Goal: Task Accomplishment & Management: Complete application form

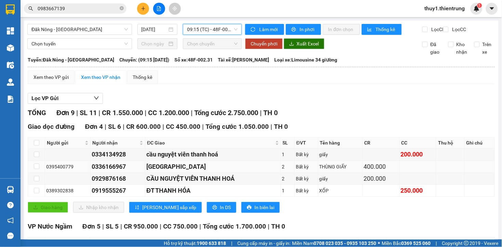
click at [247, 162] on div "[GEOGRAPHIC_DATA]" at bounding box center [212, 167] width 133 height 10
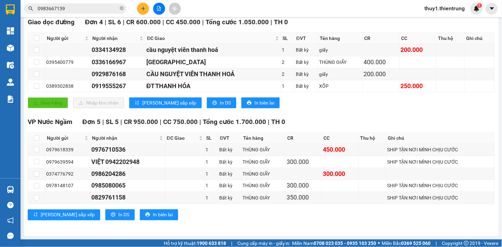
click at [141, 7] on icon "plus" at bounding box center [143, 8] width 5 height 5
click at [185, 29] on div "Tạo đơn hàng" at bounding box center [166, 25] width 51 height 13
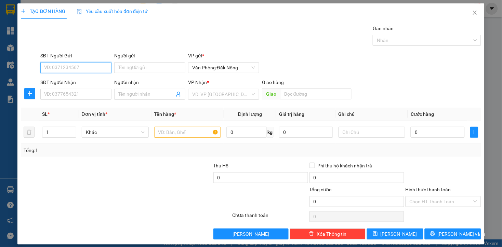
click at [100, 67] on input "SĐT Người Gửi" at bounding box center [75, 67] width 71 height 11
click at [57, 83] on div "0376120576" at bounding box center [75, 82] width 62 height 8
type input "0376120576"
type input "0982988978"
type input "DŨNG"
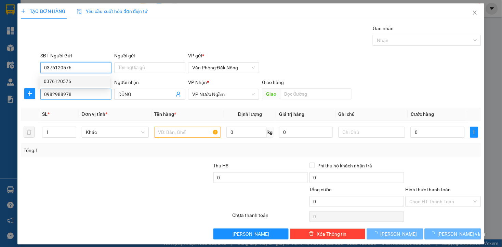
type input "600.000"
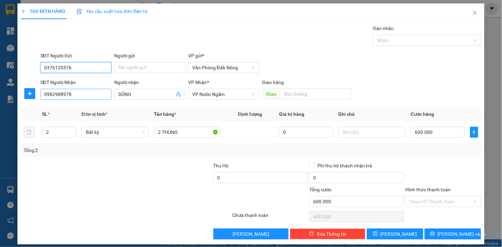
type input "0376120576"
click at [81, 93] on input "0982988978" at bounding box center [75, 94] width 71 height 11
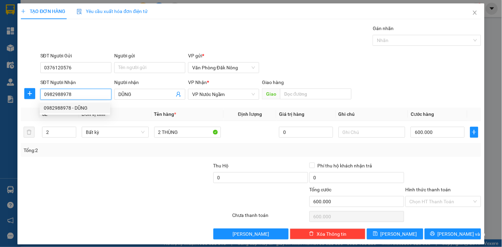
click at [66, 109] on div "0982988978 - DŨNG" at bounding box center [75, 108] width 62 height 8
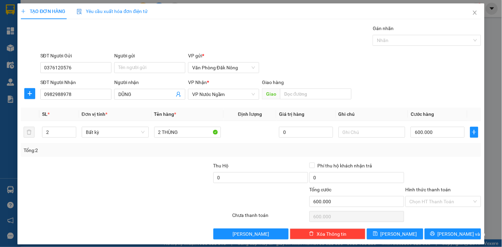
drag, startPoint x: 83, startPoint y: 218, endPoint x: 83, endPoint y: 190, distance: 27.7
click at [83, 204] on div "Transit Pickup Surcharge Ids Transit Deliver Surcharge Ids Transit Deliver Surc…" at bounding box center [251, 132] width 460 height 215
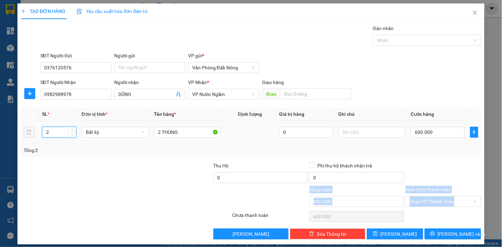
click at [55, 132] on input "2" at bounding box center [58, 132] width 33 height 10
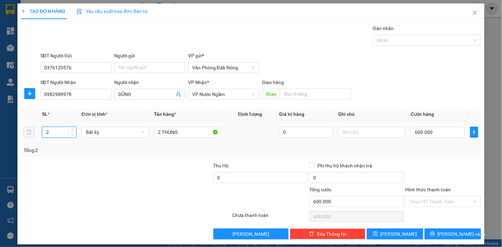
click at [55, 132] on input "2" at bounding box center [58, 132] width 33 height 10
type input "1"
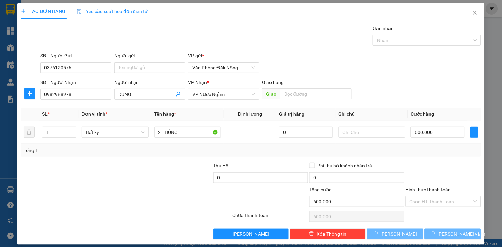
drag, startPoint x: 94, startPoint y: 180, endPoint x: 115, endPoint y: 174, distance: 21.7
click at [103, 177] on div at bounding box center [68, 174] width 96 height 24
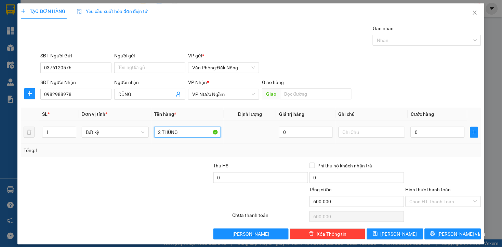
type input "0"
click at [185, 134] on input "2 THÙNG" at bounding box center [187, 132] width 67 height 11
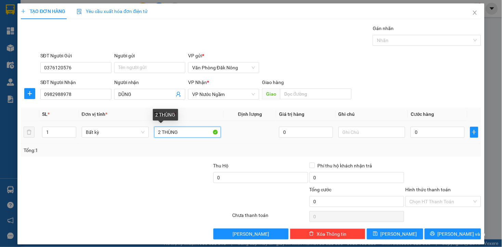
click at [185, 134] on input "2 THÙNG" at bounding box center [187, 132] width 67 height 11
type input "THÙNG GIẤY"
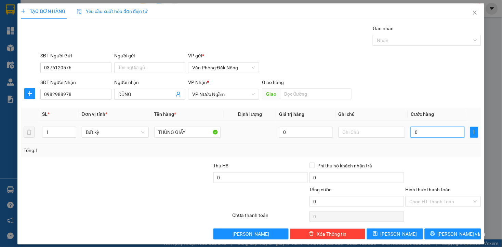
click at [445, 134] on input "0" at bounding box center [438, 132] width 54 height 11
type input "2"
type input "25"
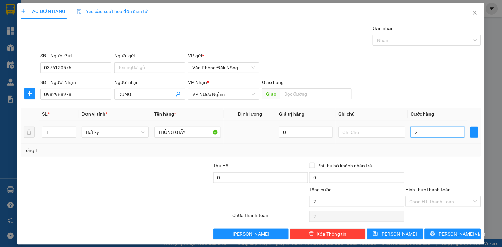
type input "25"
type input "250"
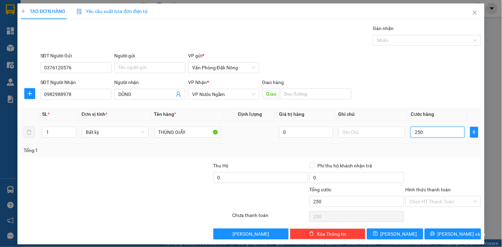
type input "2.500"
type input "25.000"
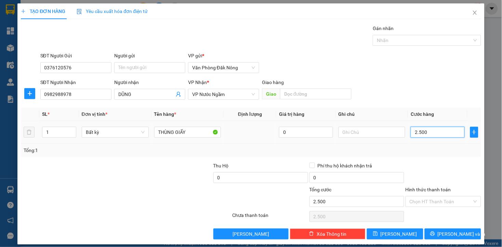
type input "25.000"
type input "250.000"
click at [436, 169] on div at bounding box center [443, 174] width 77 height 24
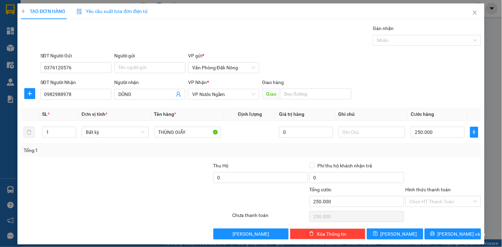
click at [441, 161] on div "Transit Pickup Surcharge Ids Transit Deliver Surcharge Ids Transit Deliver Surc…" at bounding box center [251, 132] width 460 height 215
click at [445, 230] on button "[PERSON_NAME] và In" at bounding box center [453, 234] width 56 height 11
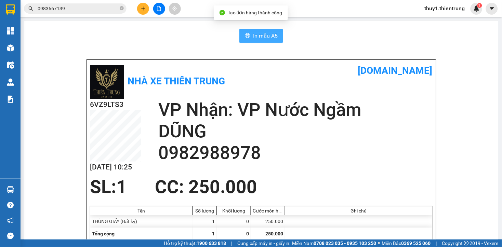
drag, startPoint x: 246, startPoint y: 33, endPoint x: 272, endPoint y: 93, distance: 64.8
click at [250, 37] on button "In mẫu A5" at bounding box center [261, 36] width 44 height 14
drag, startPoint x: 288, startPoint y: 160, endPoint x: 267, endPoint y: 155, distance: 21.4
click at [288, 160] on h2 "0982988978" at bounding box center [295, 153] width 274 height 22
